Goal: Find specific page/section: Find specific page/section

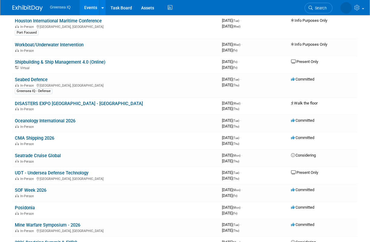
scroll to position [152, 0]
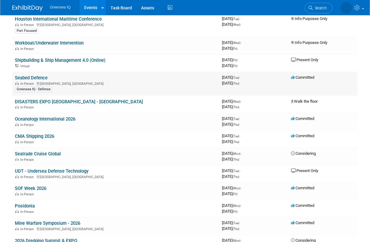
click at [69, 89] on div "Greensea IQ - Defense" at bounding box center [116, 89] width 202 height 6
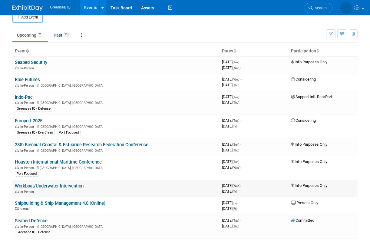
scroll to position [0, 0]
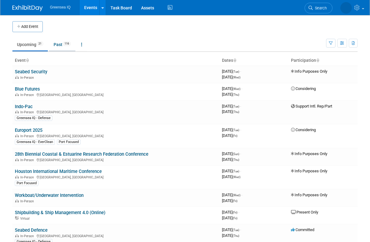
click at [60, 46] on link "Past 116" at bounding box center [62, 45] width 26 height 12
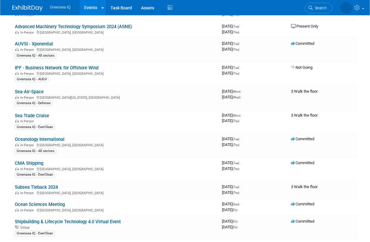
scroll to position [1113, 0]
click at [53, 141] on link "Oceanology International" at bounding box center [40, 138] width 50 height 5
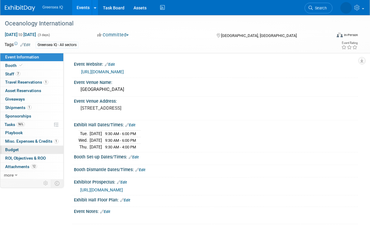
click at [11, 151] on span "Budget" at bounding box center [12, 149] width 14 height 5
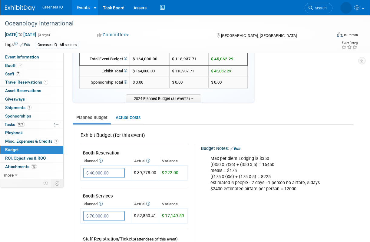
scroll to position [28, 0]
